Goal: Information Seeking & Learning: Learn about a topic

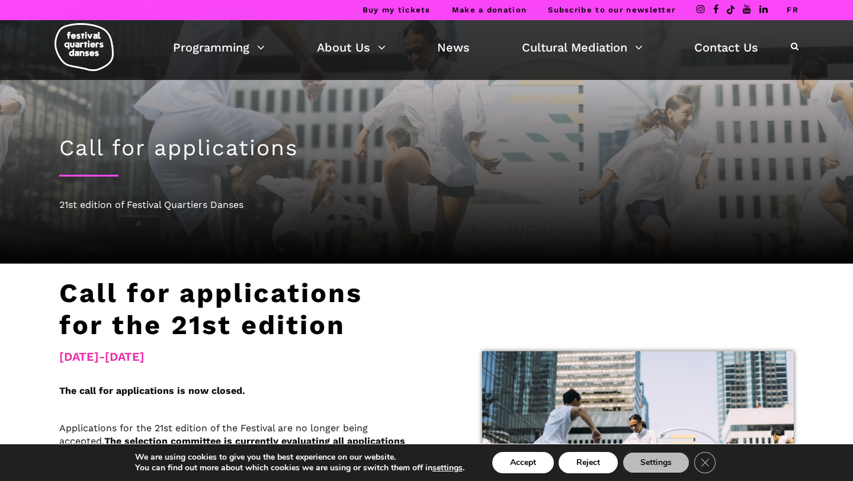
click at [76, 54] on img at bounding box center [83, 47] width 59 height 48
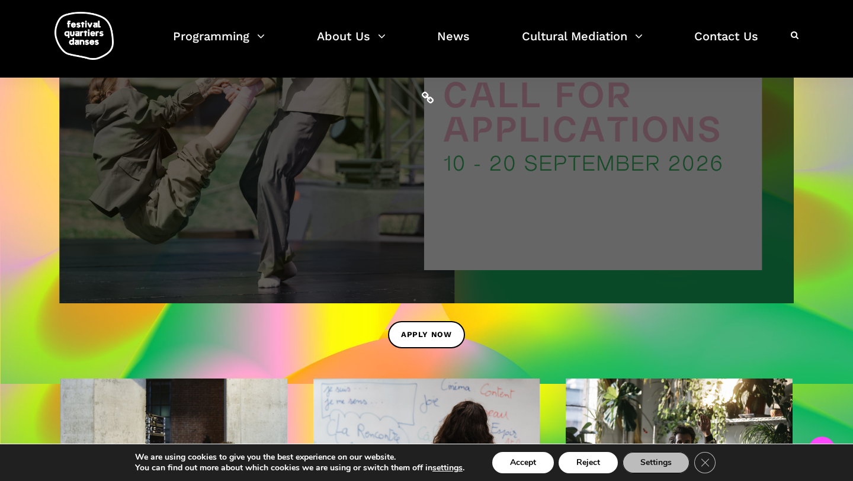
scroll to position [835, 0]
click at [366, 179] on span at bounding box center [426, 97] width 734 height 413
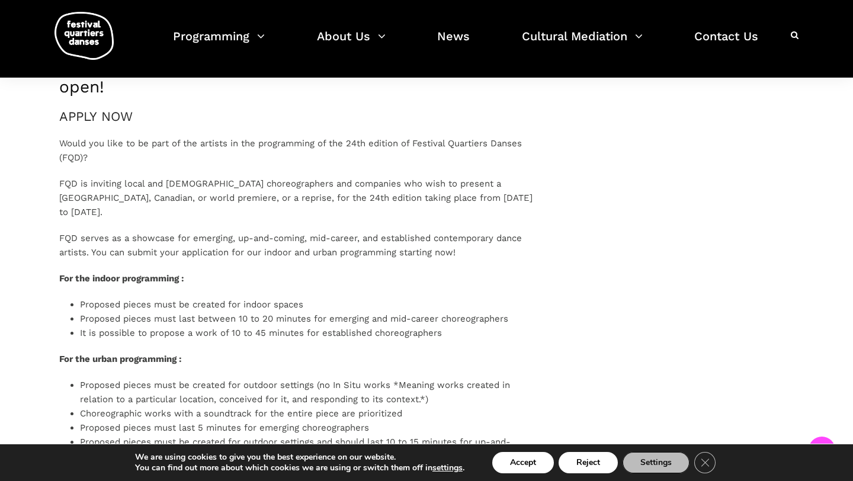
scroll to position [683, 0]
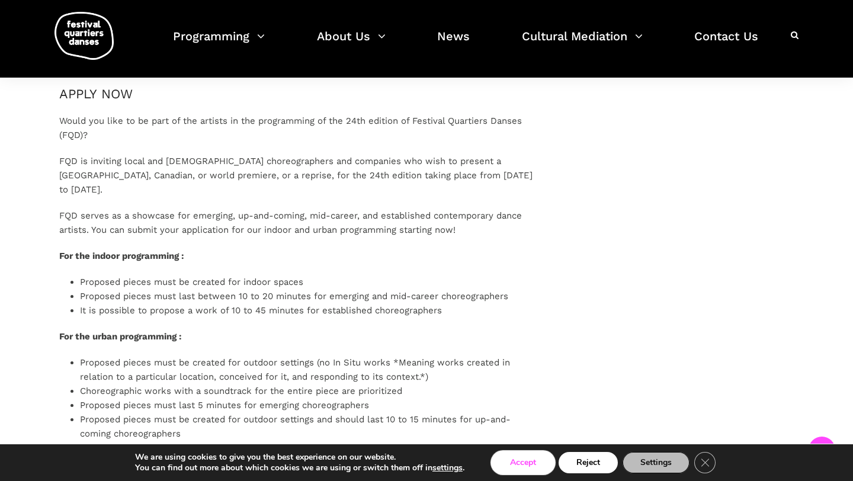
click at [516, 470] on button "Accept" at bounding box center [523, 462] width 62 height 21
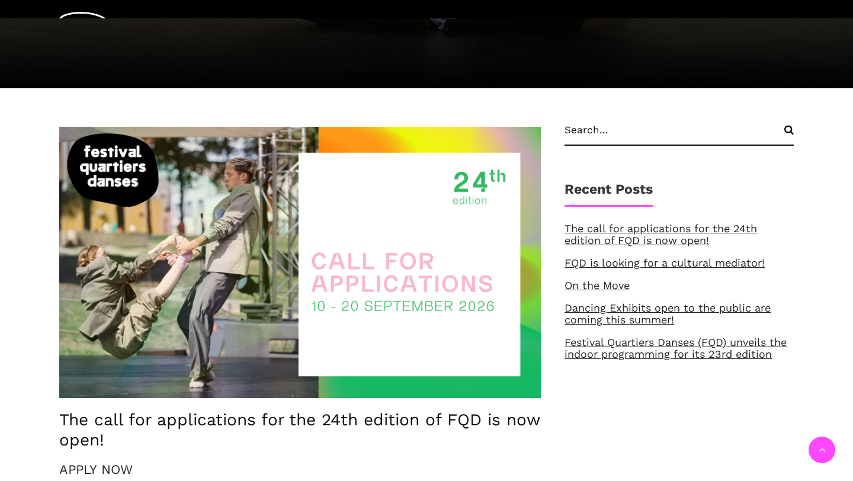
scroll to position [369, 0]
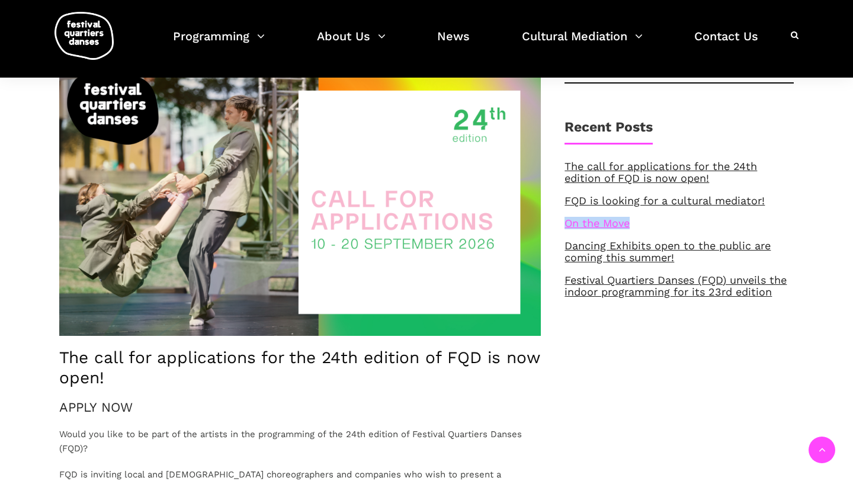
click at [596, 217] on link "On the Move" at bounding box center [596, 223] width 65 height 12
